Goal: Task Accomplishment & Management: Manage account settings

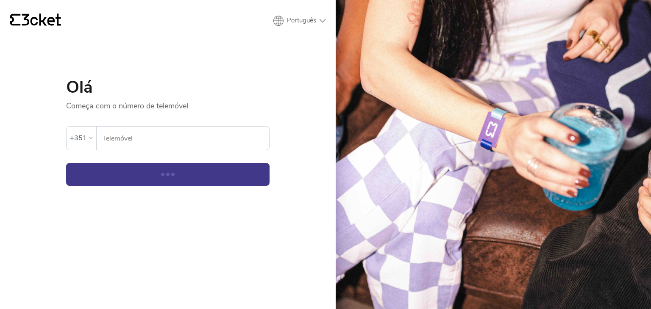
click at [139, 133] on input "Telemóvel" at bounding box center [185, 138] width 167 height 23
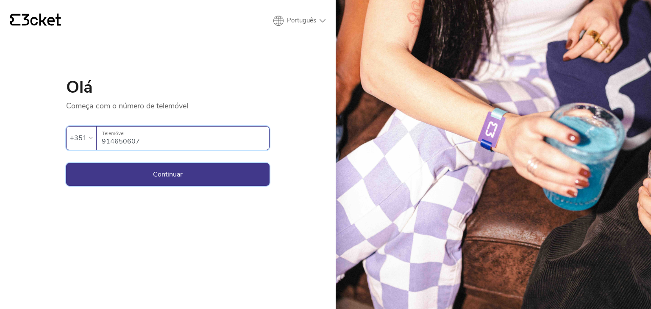
type input "914650607"
click at [135, 174] on button "Continuar" at bounding box center [167, 174] width 203 height 23
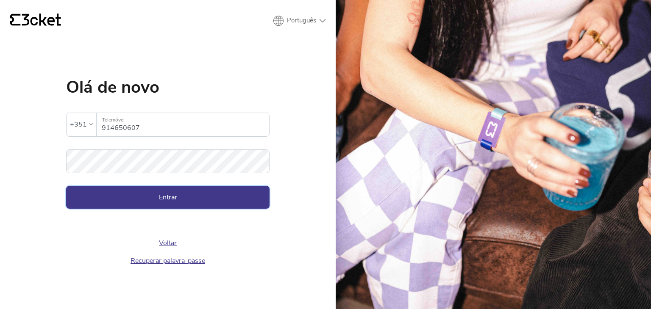
drag, startPoint x: 167, startPoint y: 194, endPoint x: 167, endPoint y: 202, distance: 7.6
click at [167, 194] on button "Entrar" at bounding box center [167, 197] width 203 height 23
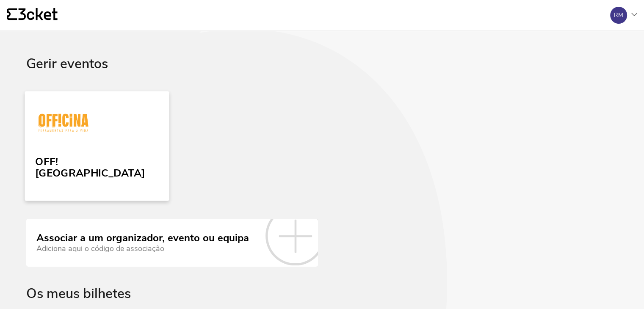
click at [79, 144] on picture at bounding box center [63, 125] width 56 height 40
click at [83, 138] on img at bounding box center [63, 124] width 56 height 39
click at [89, 136] on img at bounding box center [63, 124] width 56 height 39
click at [103, 147] on link "OFF![GEOGRAPHIC_DATA]" at bounding box center [97, 146] width 144 height 110
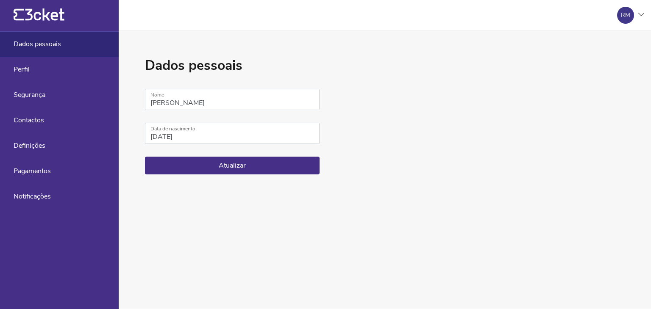
click at [640, 15] on icon at bounding box center [641, 14] width 6 height 3
click at [595, 65] on div "Gerir eventos" at bounding box center [603, 61] width 76 height 20
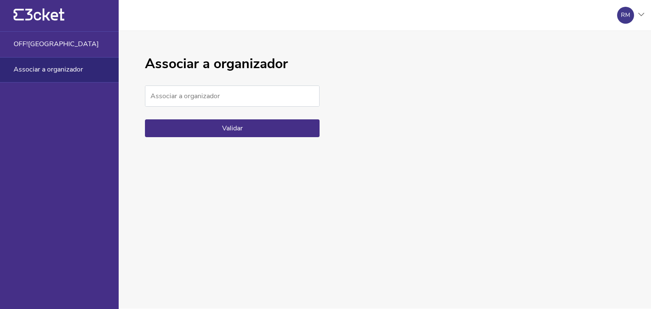
click at [641, 14] on icon at bounding box center [641, 14] width 6 height 3
click at [44, 14] on icon "{' '}" at bounding box center [39, 14] width 51 height 13
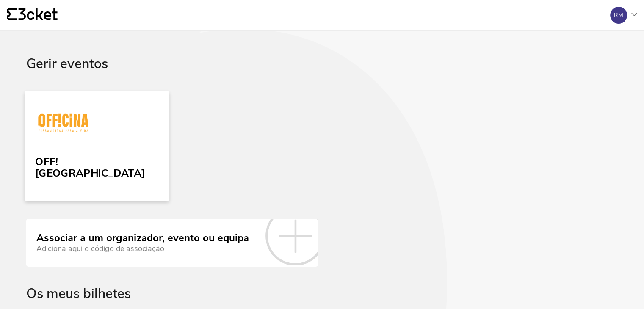
click at [87, 139] on img at bounding box center [63, 124] width 56 height 39
